Goal: Task Accomplishment & Management: Manage account settings

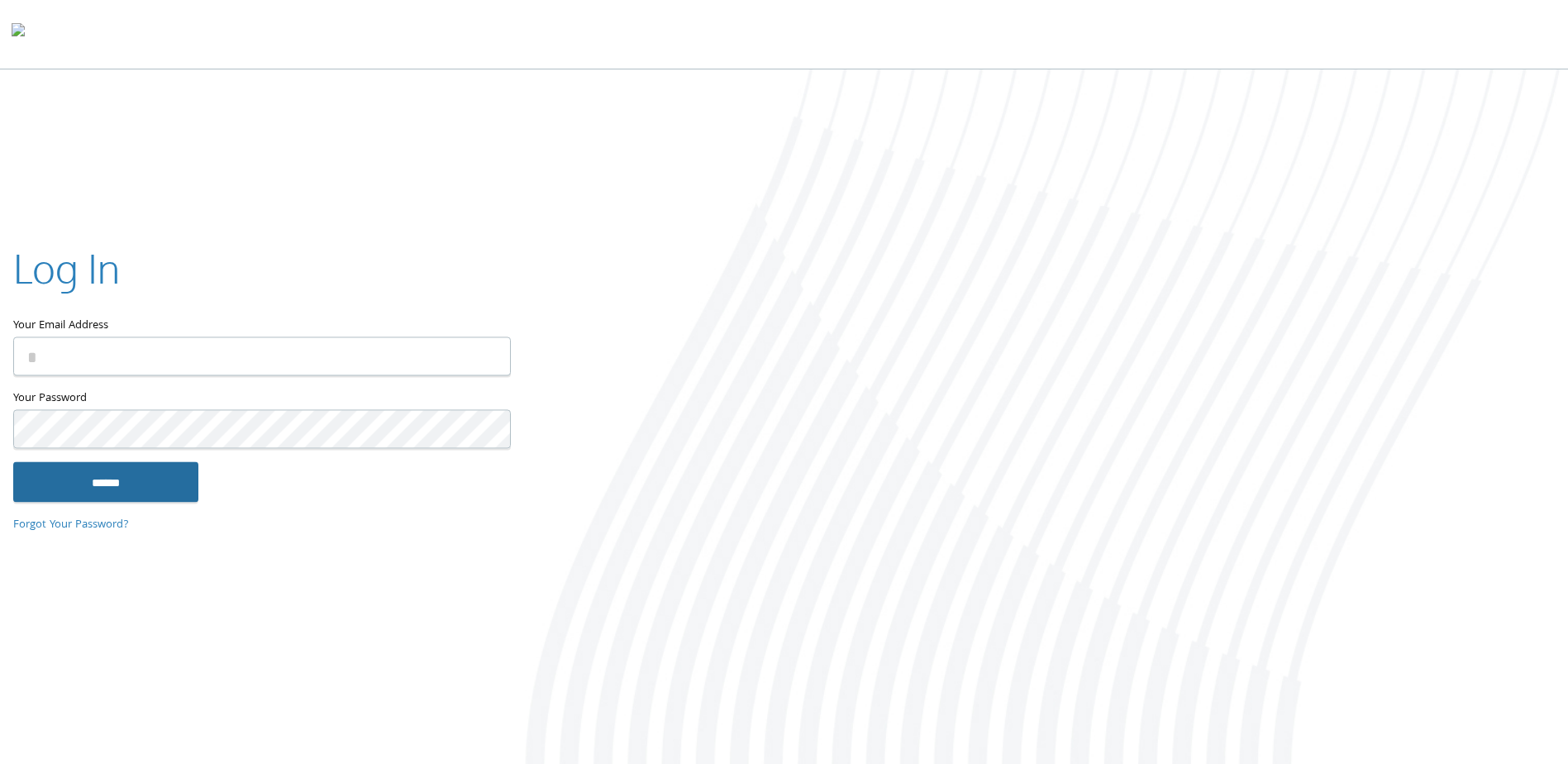
type input "**********"
click at [108, 485] on input "******" at bounding box center [106, 481] width 185 height 40
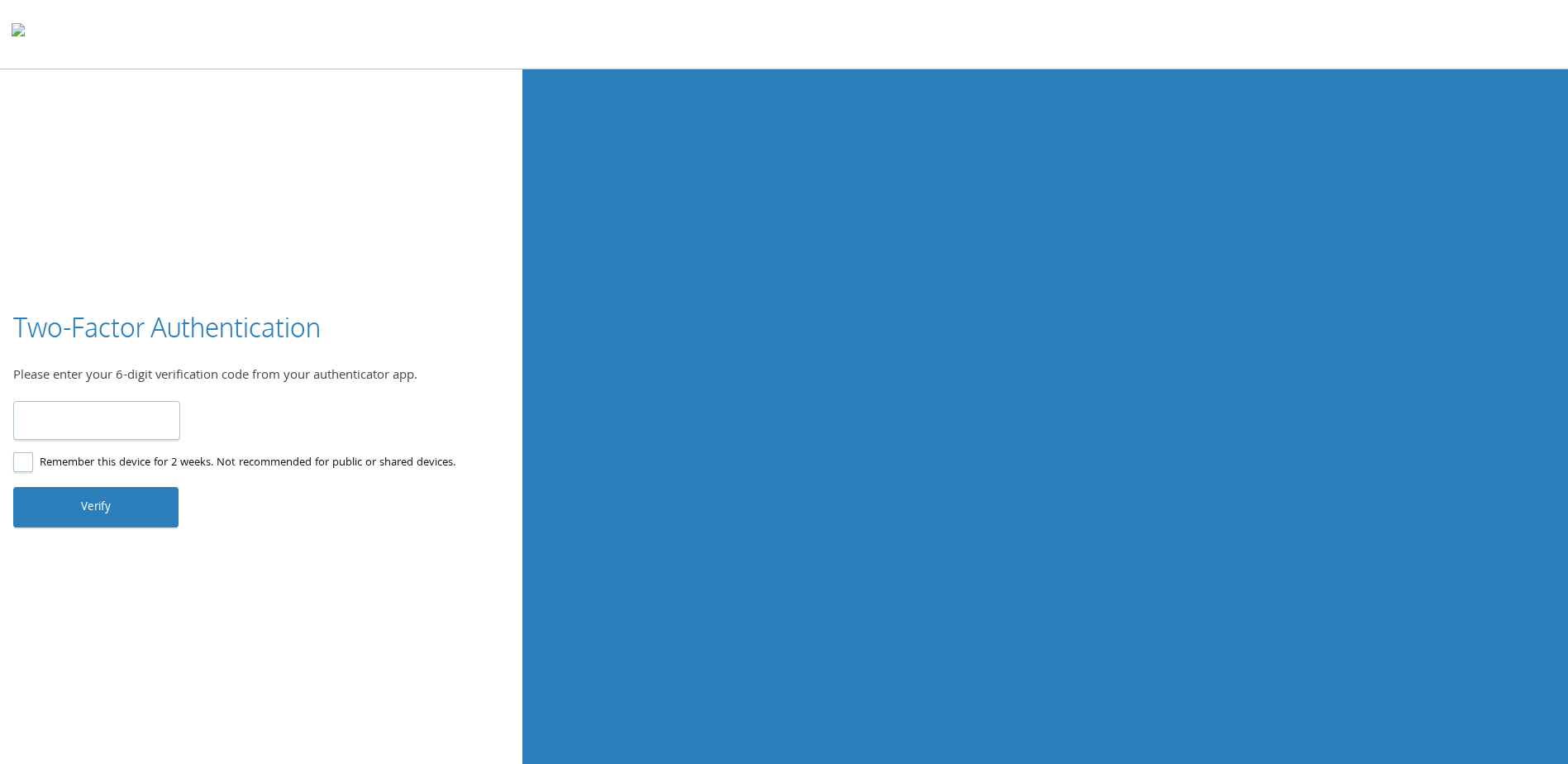
type input "******"
